Goal: Information Seeking & Learning: Learn about a topic

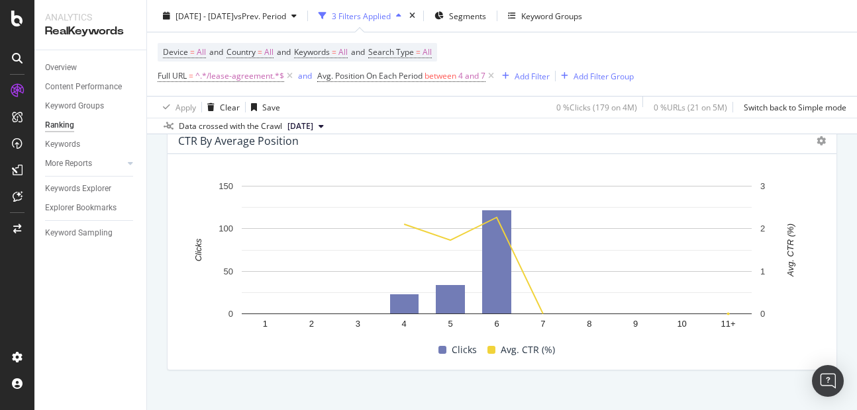
scroll to position [1444, 0]
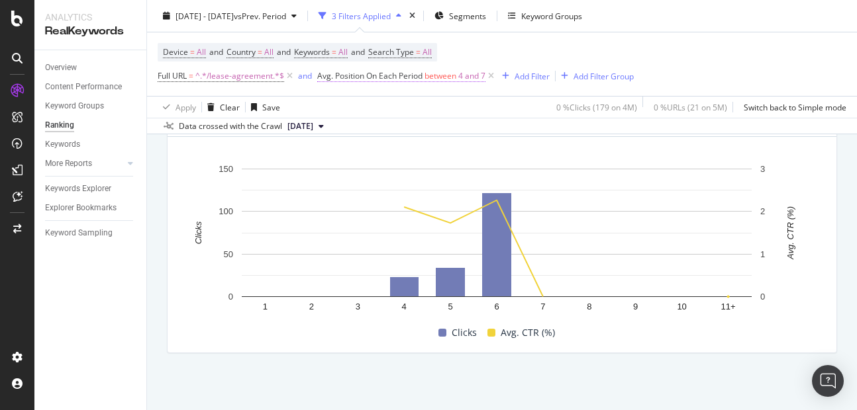
click at [449, 79] on span "between" at bounding box center [440, 75] width 32 height 11
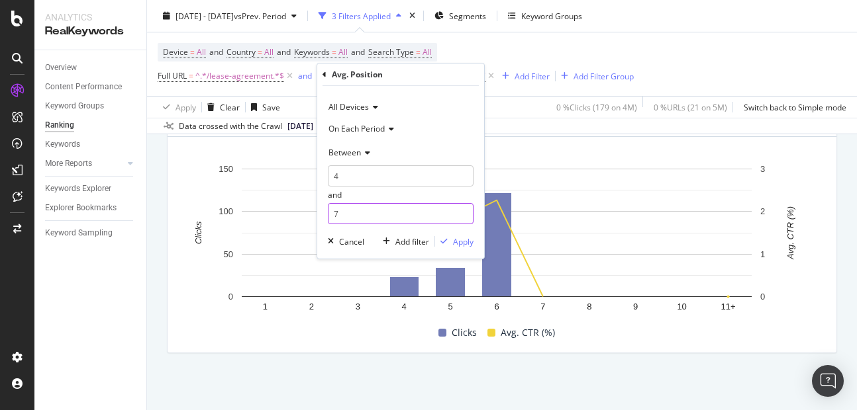
click at [357, 219] on input "7" at bounding box center [401, 213] width 146 height 21
type input "7"
type input "6"
click at [454, 236] on div "Apply" at bounding box center [463, 241] width 21 height 11
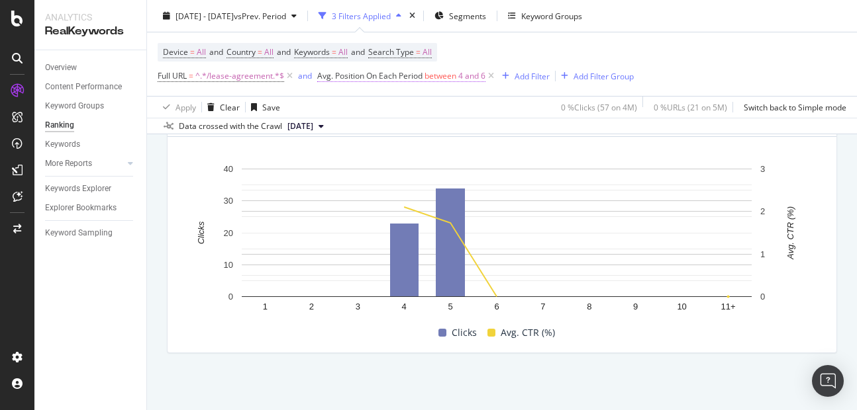
click at [455, 73] on span "between" at bounding box center [440, 75] width 32 height 11
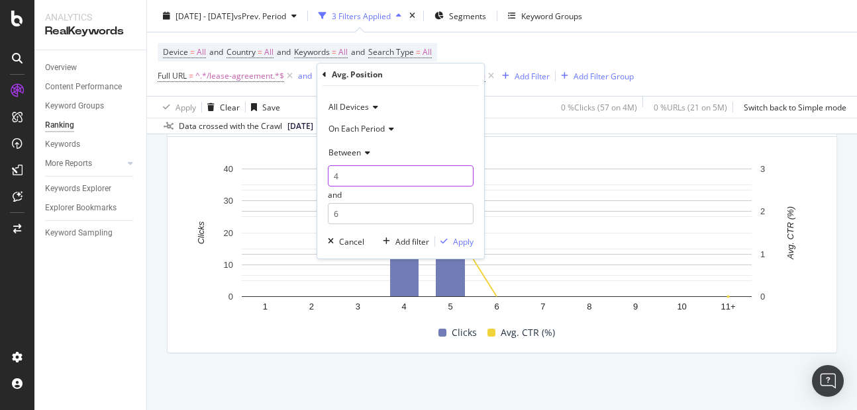
click at [353, 174] on input "4" at bounding box center [401, 175] width 146 height 21
type input "7"
click at [353, 212] on input "6" at bounding box center [401, 213] width 146 height 21
type input "10"
click at [461, 242] on div "Apply" at bounding box center [463, 241] width 21 height 11
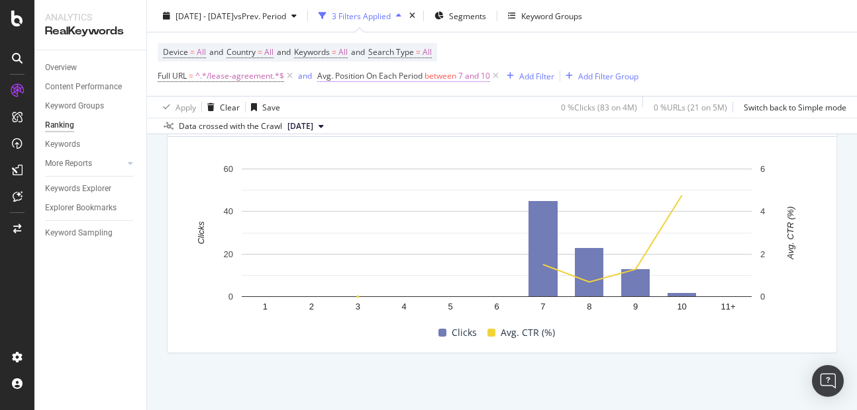
click at [468, 77] on span "7 and 10" at bounding box center [474, 76] width 32 height 19
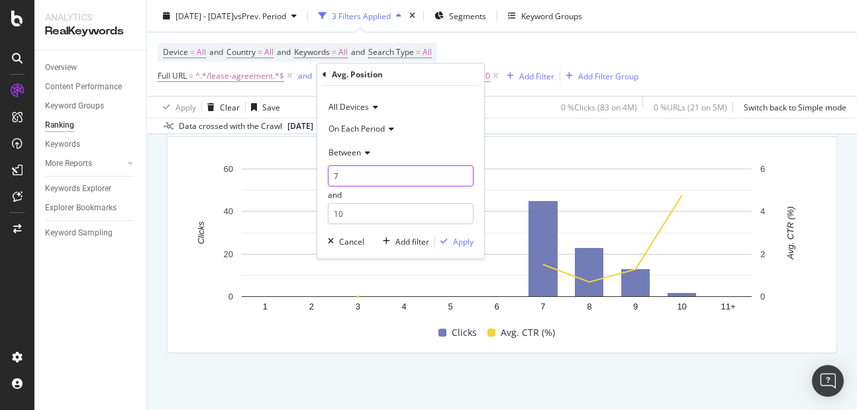
click at [338, 181] on input "7" at bounding box center [401, 175] width 146 height 21
type input "8"
click at [455, 242] on div "Apply" at bounding box center [463, 241] width 21 height 11
